Goal: Transaction & Acquisition: Book appointment/travel/reservation

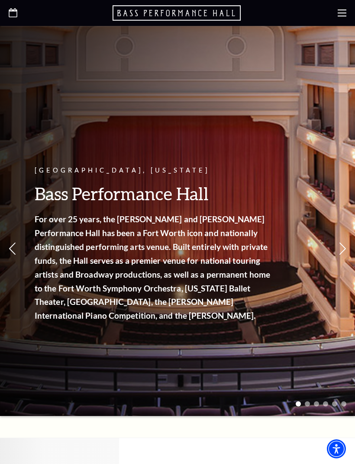
click at [340, 16] on use at bounding box center [342, 13] width 9 height 7
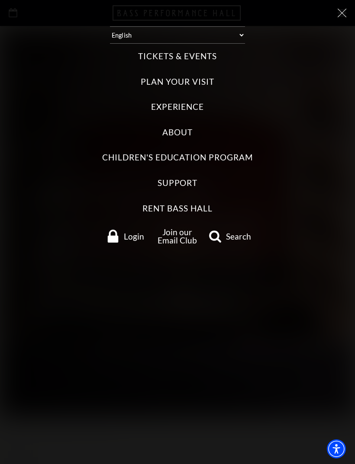
click at [210, 52] on label "Tickets & Events" at bounding box center [177, 57] width 78 height 12
click at [0, 0] on Events "Tickets & Events" at bounding box center [0, 0] width 0 height 0
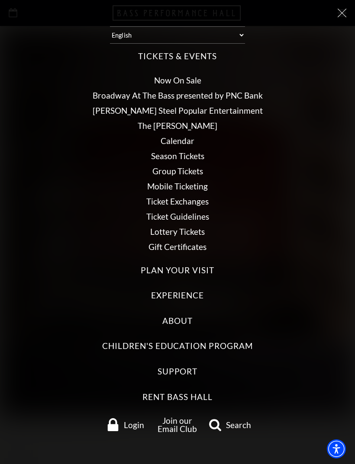
click at [251, 91] on link "Broadway At The Bass presented by PNC Bank" at bounding box center [178, 95] width 170 height 10
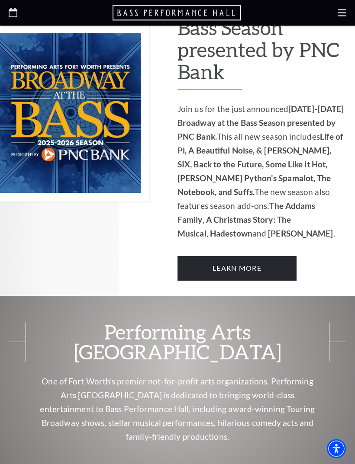
scroll to position [568, 0]
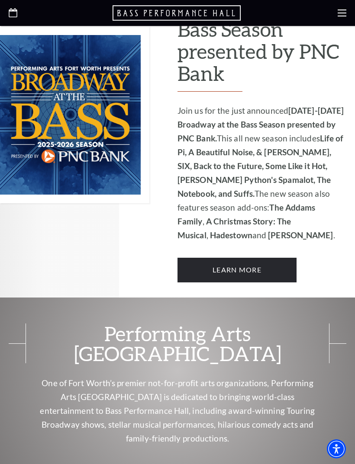
click at [272, 258] on link "Learn More" at bounding box center [236, 270] width 119 height 24
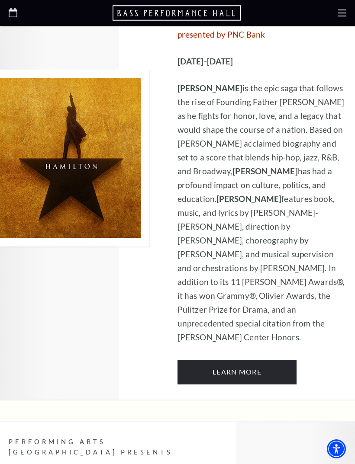
scroll to position [5726, 0]
